Goal: Navigation & Orientation: Find specific page/section

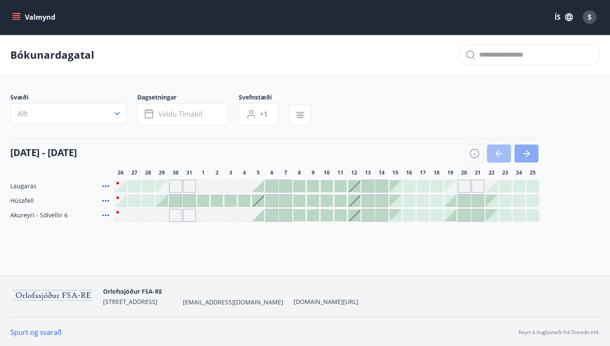
click at [530, 153] on icon "button" at bounding box center [526, 153] width 10 height 10
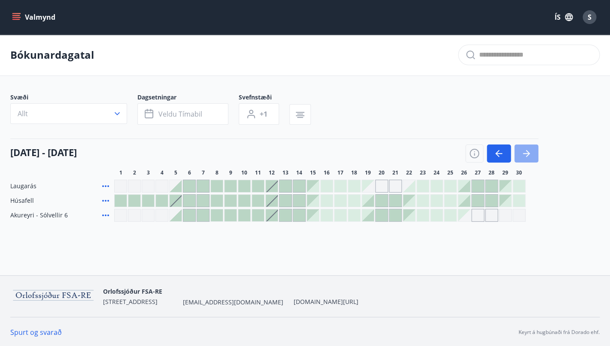
click at [530, 153] on icon "button" at bounding box center [526, 153] width 10 height 10
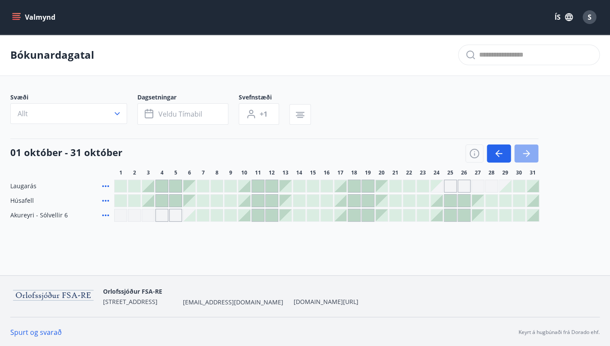
click at [530, 153] on icon "button" at bounding box center [526, 153] width 10 height 10
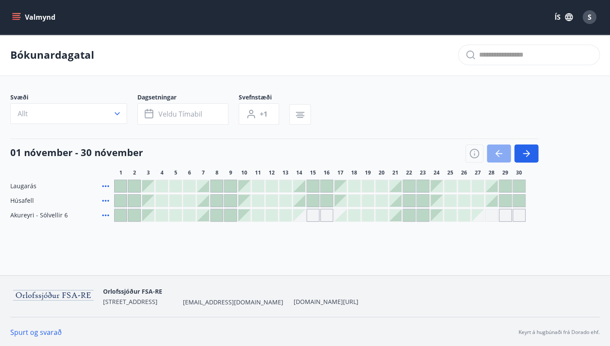
click at [502, 154] on icon "button" at bounding box center [498, 153] width 10 height 10
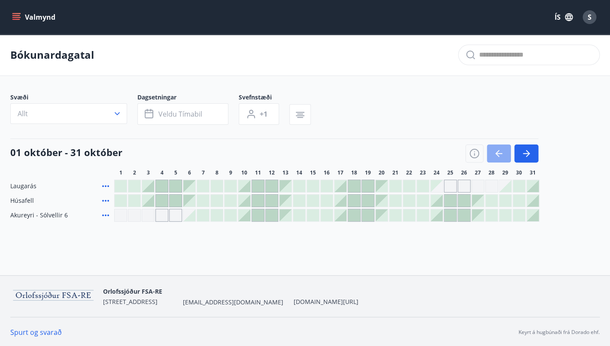
click at [502, 154] on icon "button" at bounding box center [498, 153] width 10 height 10
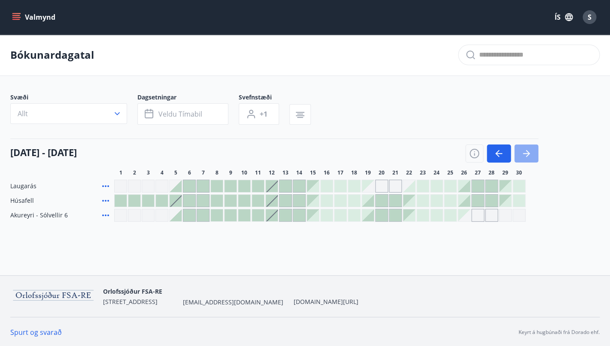
click at [532, 150] on button "button" at bounding box center [526, 154] width 24 height 18
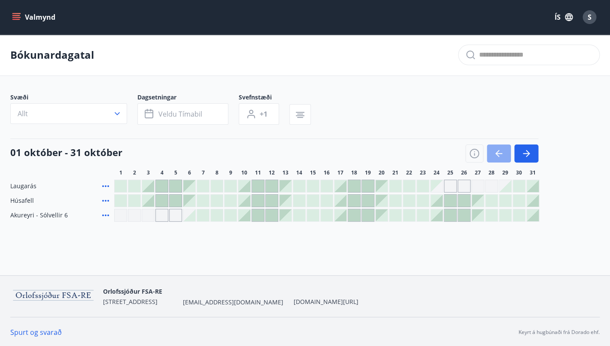
click at [497, 155] on icon "button" at bounding box center [497, 153] width 4 height 7
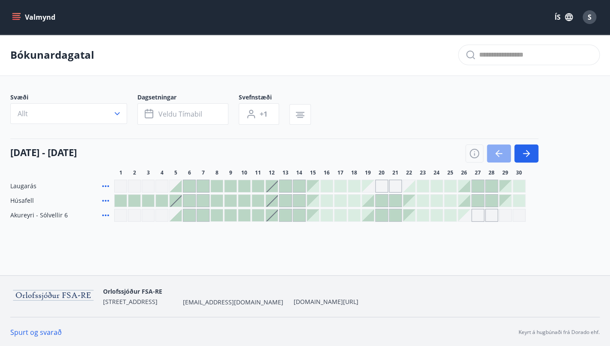
click at [497, 155] on icon "button" at bounding box center [498, 153] width 10 height 10
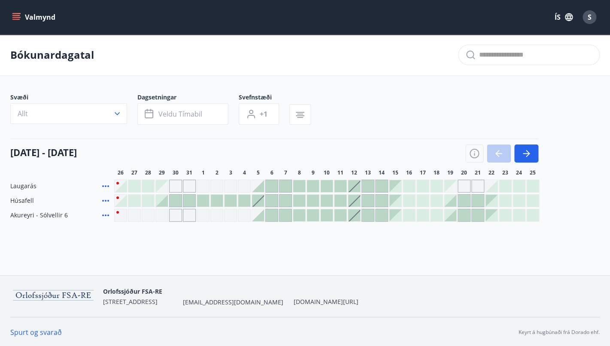
click at [497, 155] on div at bounding box center [501, 154] width 73 height 18
click at [367, 54] on div "Bókunardagatal" at bounding box center [305, 55] width 610 height 42
click at [208, 57] on div "Bókunardagatal" at bounding box center [305, 55] width 610 height 42
click at [17, 18] on icon "menu" at bounding box center [16, 17] width 9 height 1
click at [293, 60] on div "Bókunardagatal" at bounding box center [305, 55] width 610 height 42
